Goal: Obtain resource: Download file/media

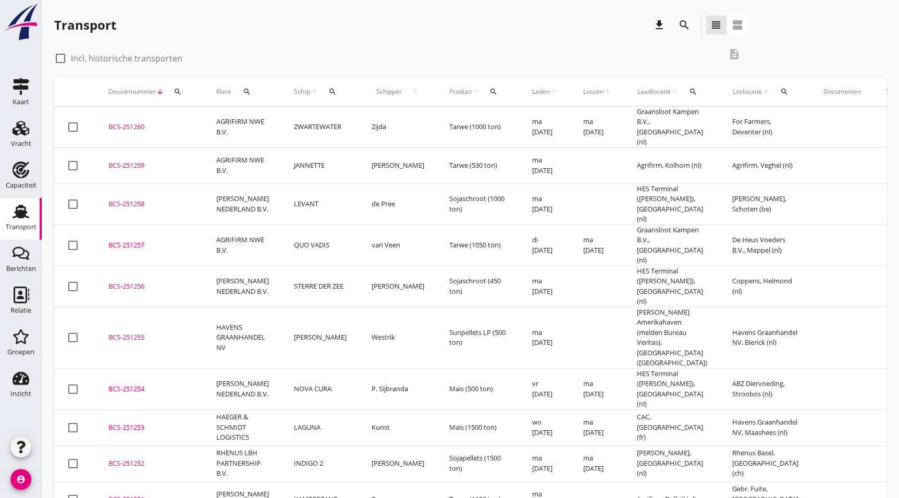
click at [139, 459] on div "BCS-251252" at bounding box center [149, 464] width 83 height 10
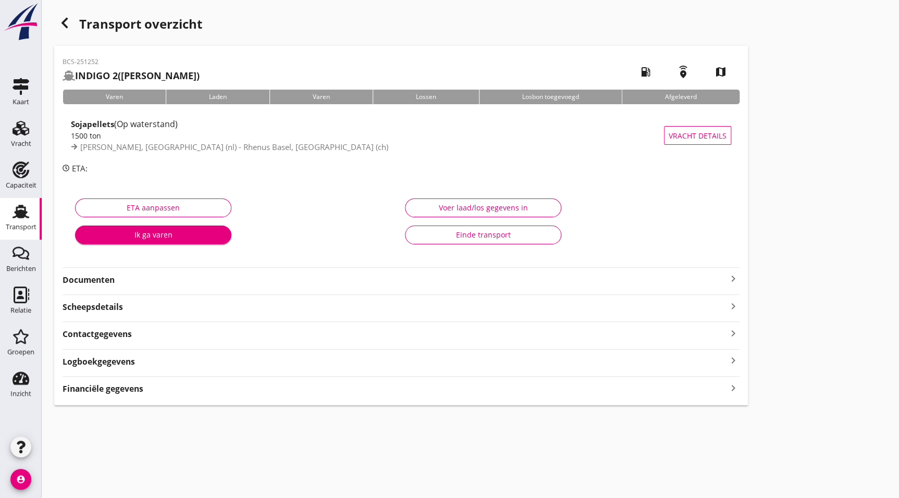
click at [174, 272] on div "Documenten keyboard_arrow_right" at bounding box center [401, 279] width 677 height 14
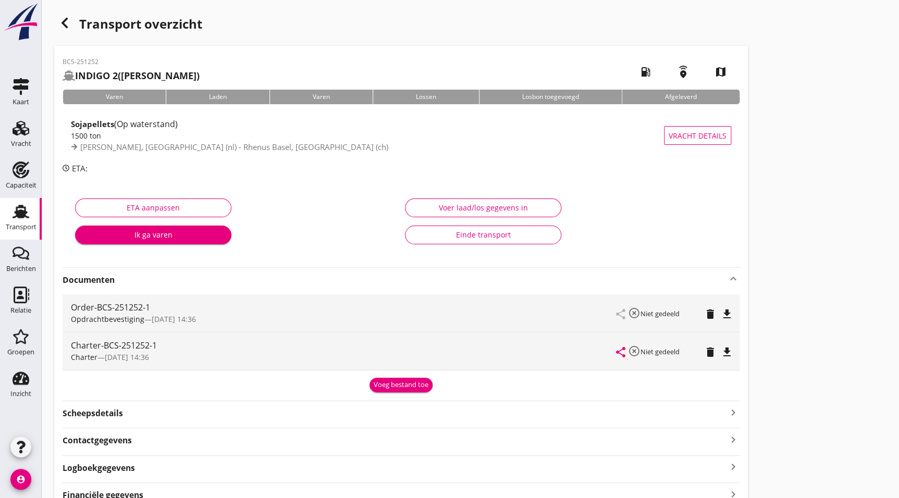
click at [726, 351] on icon "file_download" at bounding box center [727, 352] width 13 height 13
drag, startPoint x: 68, startPoint y: 15, endPoint x: 5, endPoint y: 182, distance: 178.6
click at [68, 15] on div "button" at bounding box center [64, 23] width 21 height 21
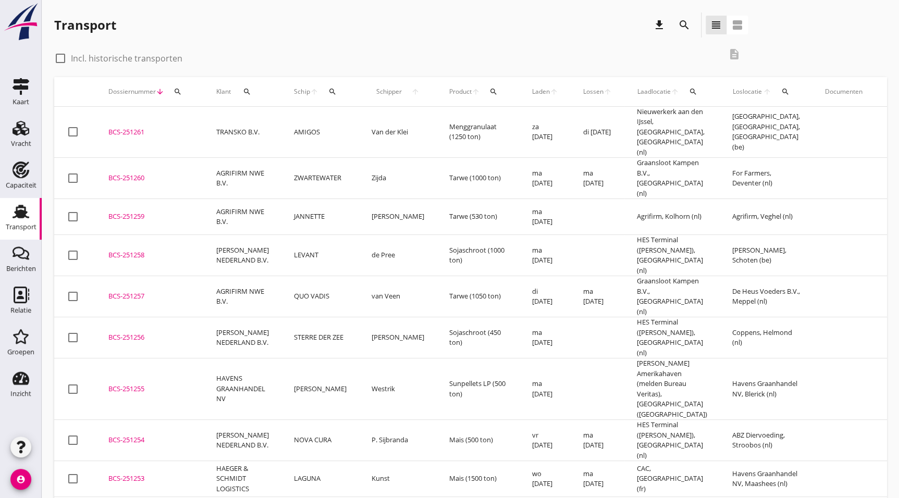
drag, startPoint x: 142, startPoint y: 417, endPoint x: 139, endPoint y: 428, distance: 11.5
click at [142, 474] on div "BCS-251253" at bounding box center [149, 479] width 83 height 10
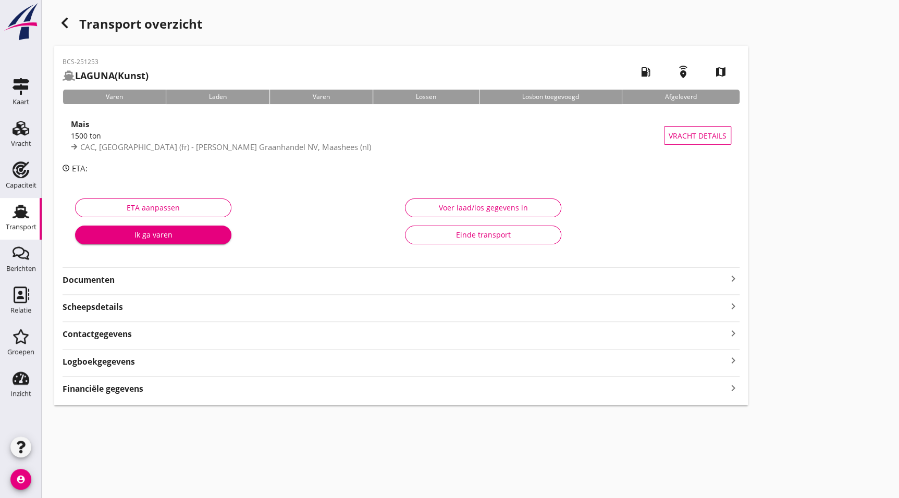
click at [87, 286] on strong "Documenten" at bounding box center [395, 280] width 665 height 12
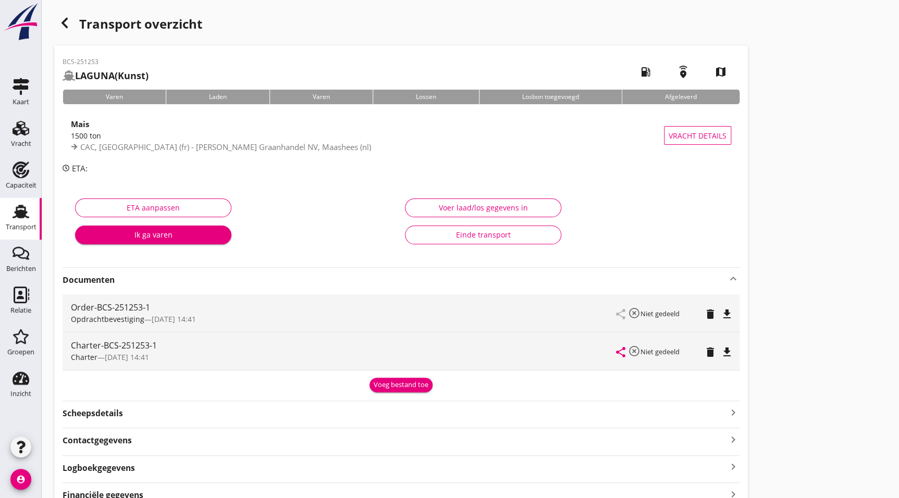
click at [729, 359] on div "share highlight_off Niet gedeeld delete file_download" at bounding box center [674, 352] width 115 height 38
click at [730, 349] on icon "file_download" at bounding box center [727, 352] width 13 height 13
click at [70, 25] on div "button" at bounding box center [64, 23] width 21 height 21
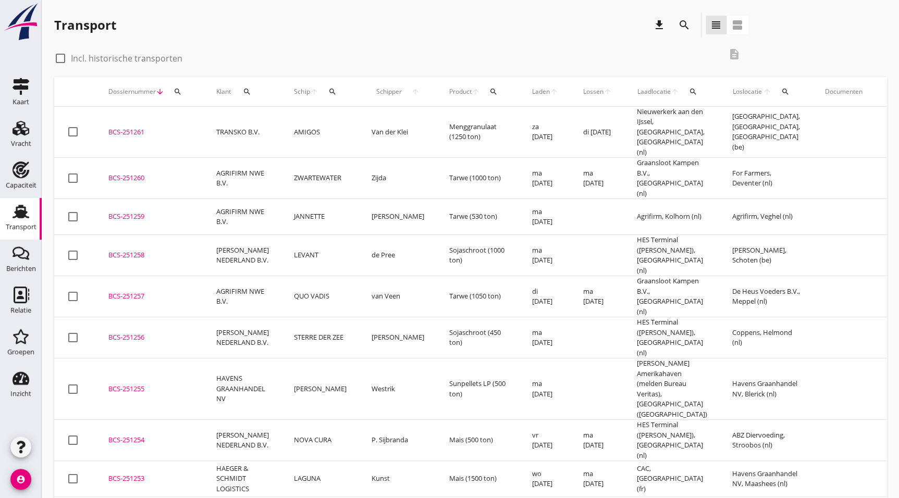
click at [120, 435] on div "BCS-251254" at bounding box center [149, 440] width 83 height 10
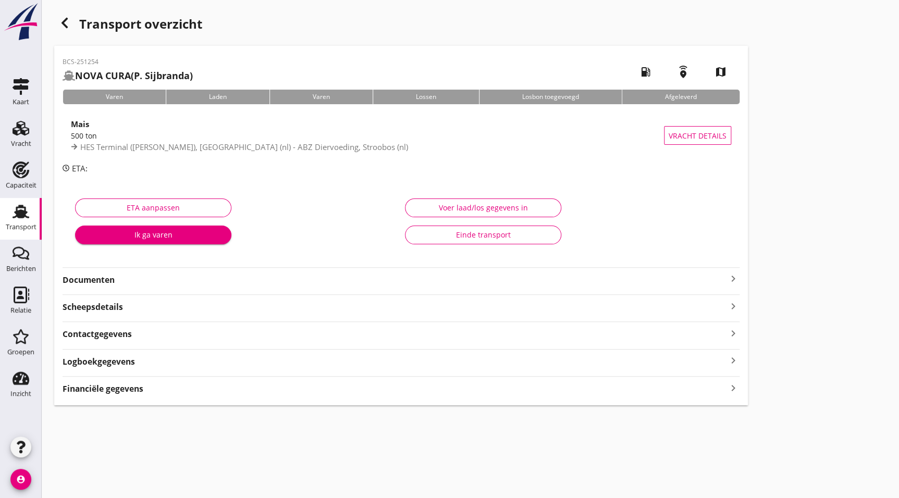
click at [131, 272] on div "Documenten keyboard_arrow_right" at bounding box center [401, 279] width 677 height 14
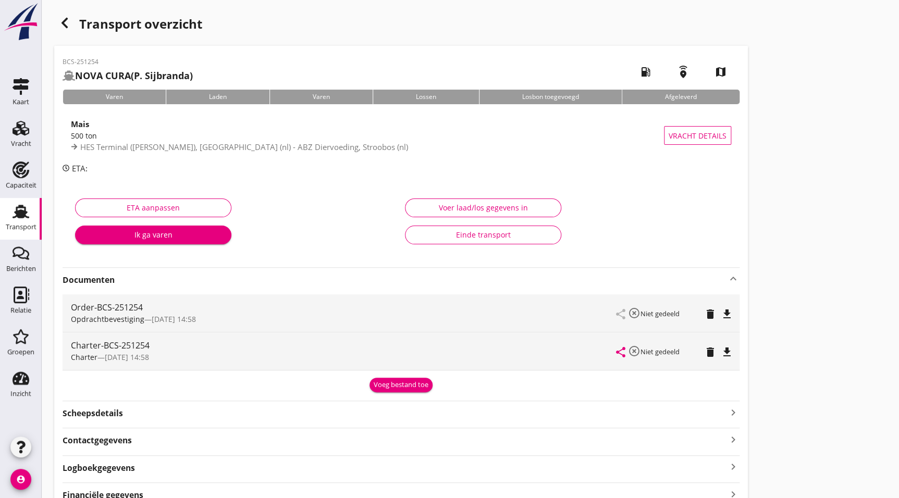
click at [731, 350] on icon "file_download" at bounding box center [727, 352] width 13 height 13
click at [63, 26] on icon "button" at bounding box center [64, 23] width 13 height 13
